Goal: Task Accomplishment & Management: Use online tool/utility

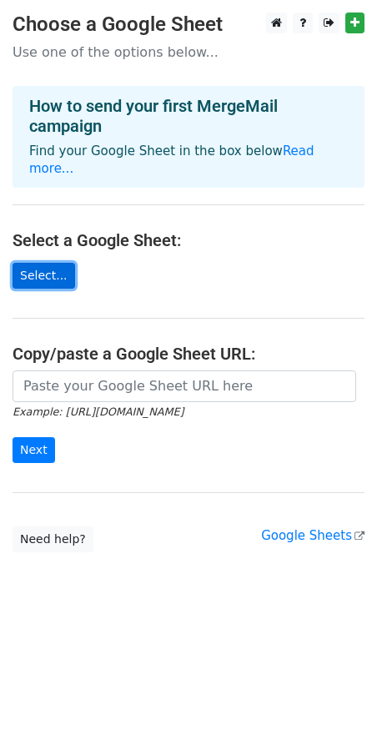
click at [48, 266] on link "Select..." at bounding box center [44, 276] width 63 height 26
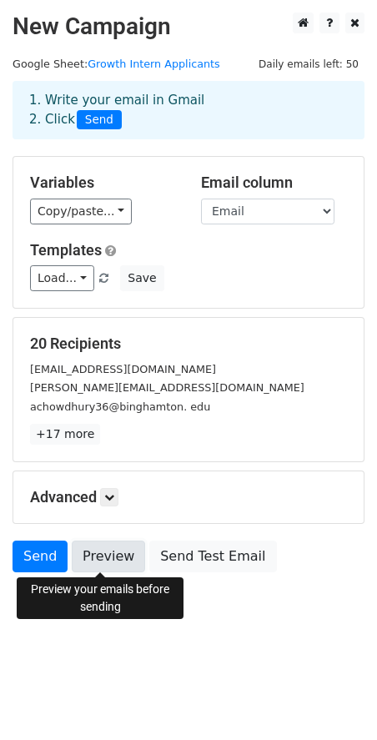
click at [78, 556] on link "Preview" at bounding box center [108, 557] width 73 height 32
click at [107, 571] on link "Preview" at bounding box center [108, 557] width 73 height 32
click at [94, 551] on link "Preview" at bounding box center [108, 557] width 73 height 32
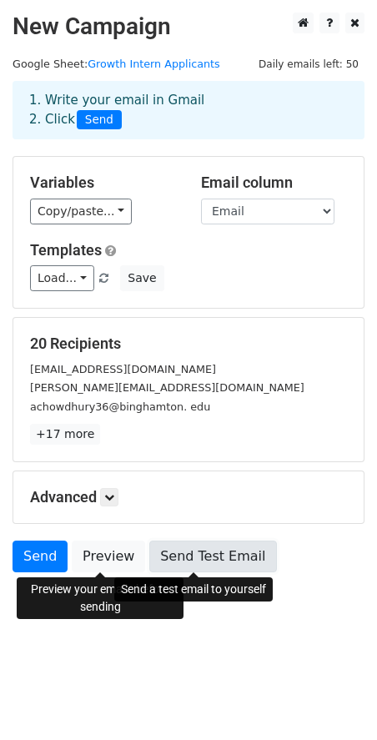
click at [209, 561] on link "Send Test Email" at bounding box center [212, 557] width 127 height 32
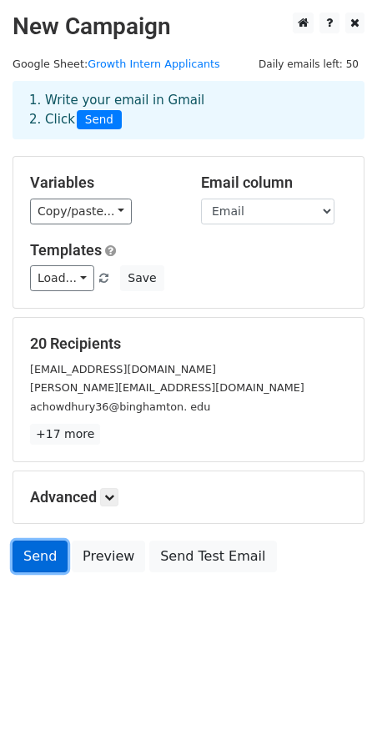
click at [41, 562] on link "Send" at bounding box center [40, 557] width 55 height 32
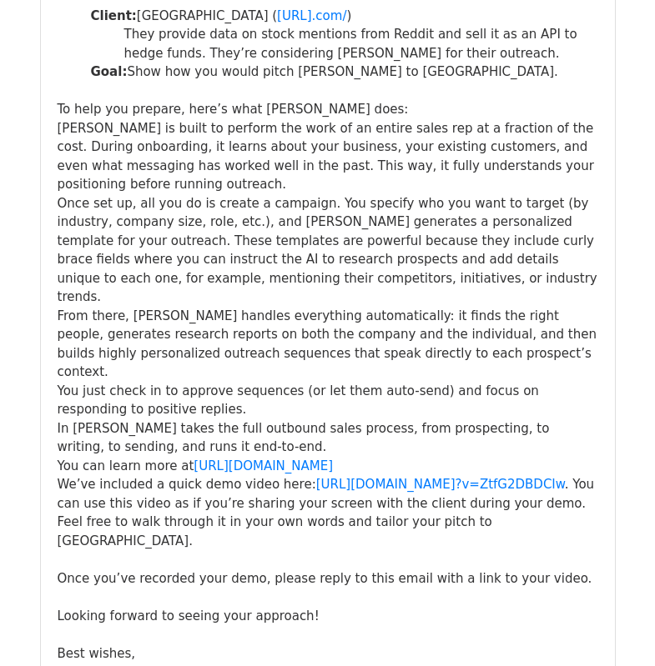
scroll to position [2002, 0]
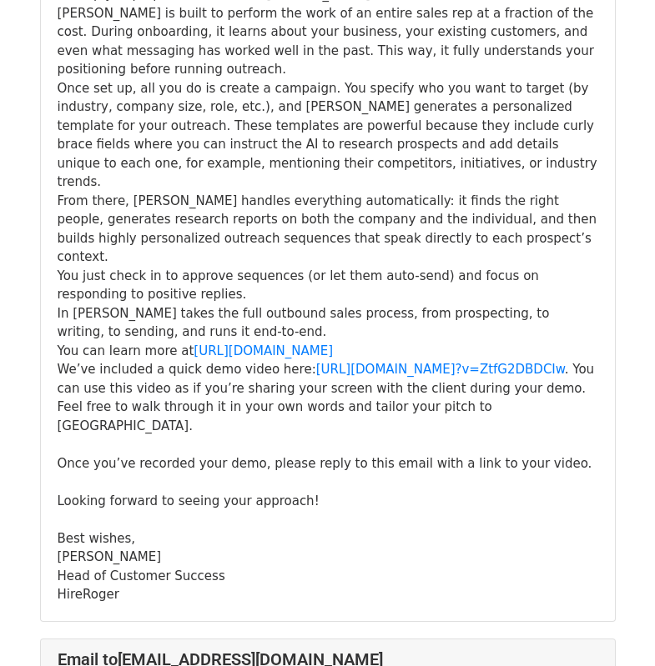
scroll to position [4254, 0]
